Goal: Information Seeking & Learning: Learn about a topic

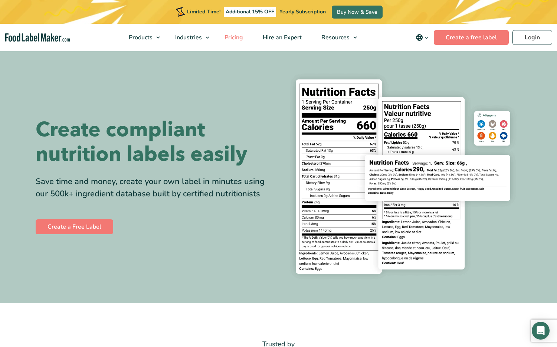
click at [234, 38] on span "Pricing" at bounding box center [233, 37] width 22 height 8
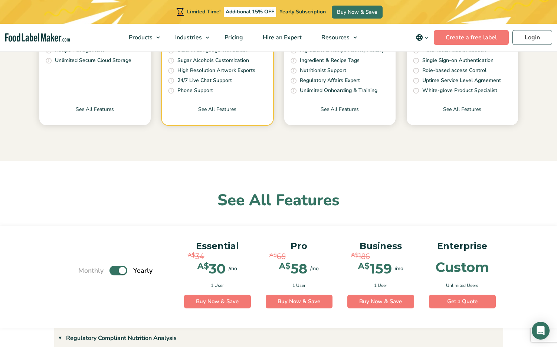
scroll to position [191, 0]
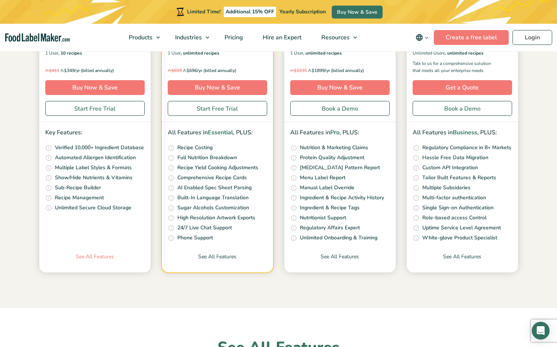
click at [100, 257] on link "See All Features" at bounding box center [94, 263] width 111 height 20
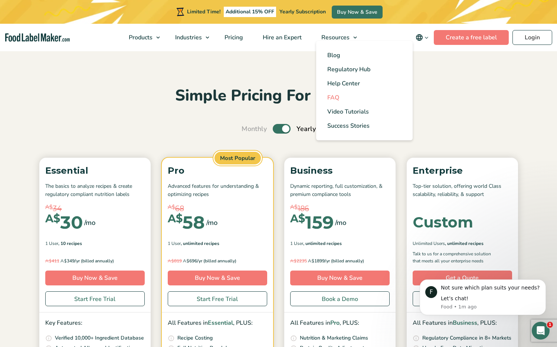
click at [339, 100] on span "FAQ" at bounding box center [334, 98] width 12 height 8
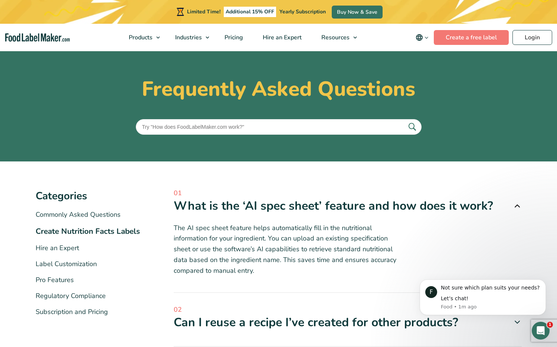
click at [222, 126] on input "text" at bounding box center [279, 127] width 286 height 16
type input "App"
click at [404, 121] on button "submit" at bounding box center [412, 127] width 16 height 12
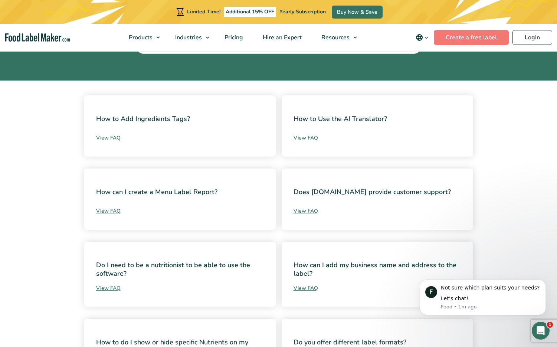
scroll to position [163, 0]
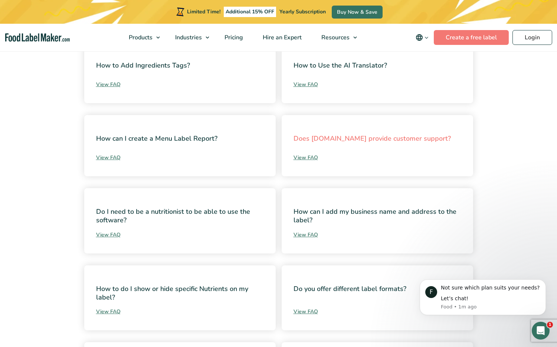
click at [334, 141] on link "Does [DOMAIN_NAME] provide customer support?" at bounding box center [372, 138] width 157 height 9
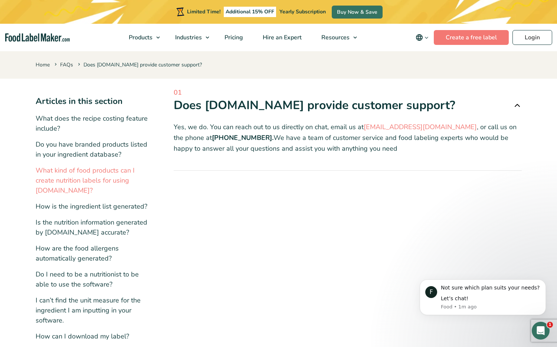
click at [80, 170] on link "What kind of food products can I create nutrition labels for using [DOMAIN_NAME…" at bounding box center [85, 180] width 99 height 29
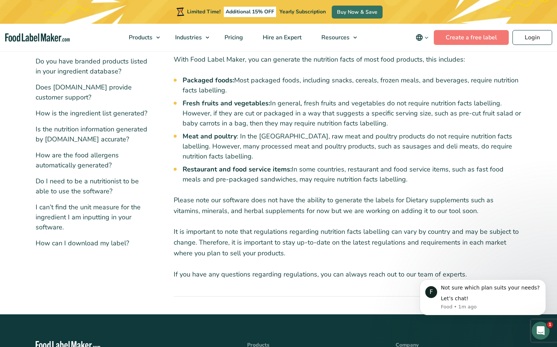
scroll to position [85, 0]
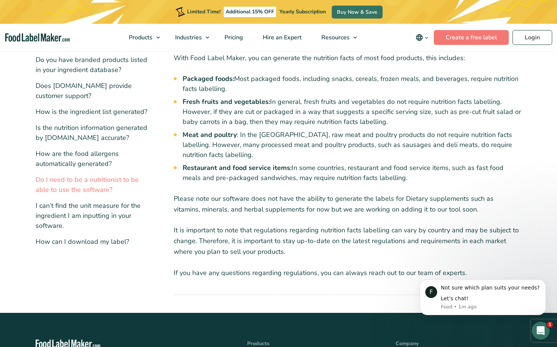
click at [79, 183] on link "Do I need to be a nutritionist to be able to use the software?" at bounding box center [87, 184] width 103 height 19
